Goal: Task Accomplishment & Management: Use online tool/utility

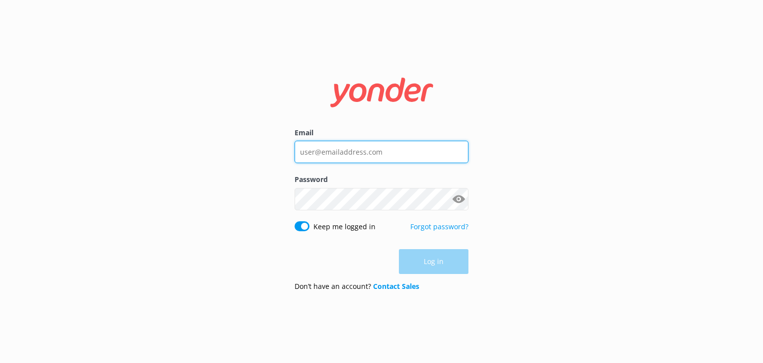
type input "[EMAIL_ADDRESS][DOMAIN_NAME]"
click at [422, 266] on div "Log in" at bounding box center [381, 261] width 174 height 25
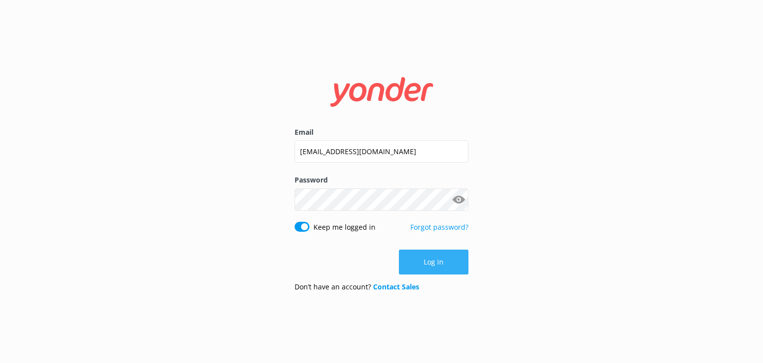
click at [423, 266] on button "Log in" at bounding box center [434, 261] width 70 height 25
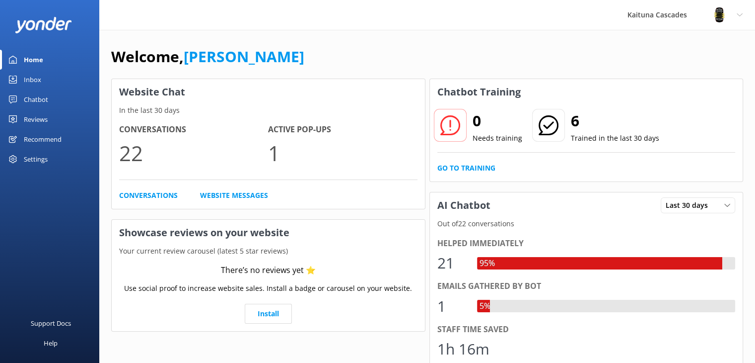
click at [23, 60] on link "Home" at bounding box center [49, 60] width 99 height 20
click at [469, 169] on link "Go to Training" at bounding box center [466, 167] width 58 height 11
